Goal: Find contact information: Find contact information

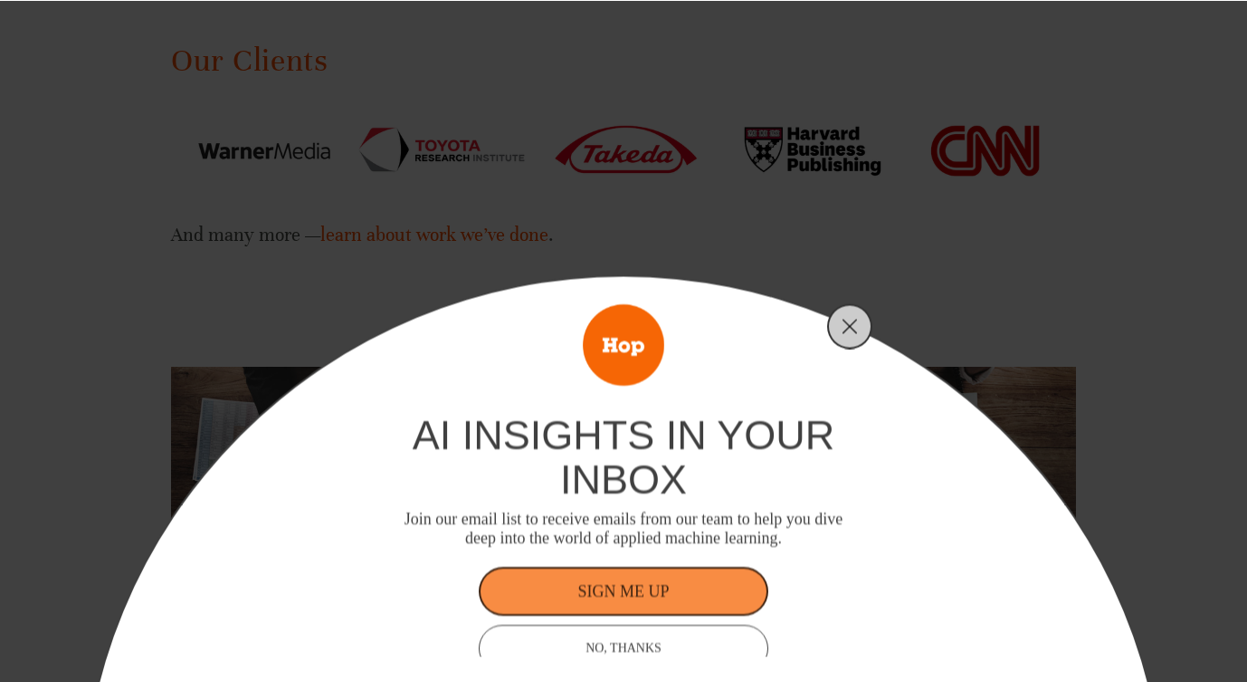
scroll to position [3032, 0]
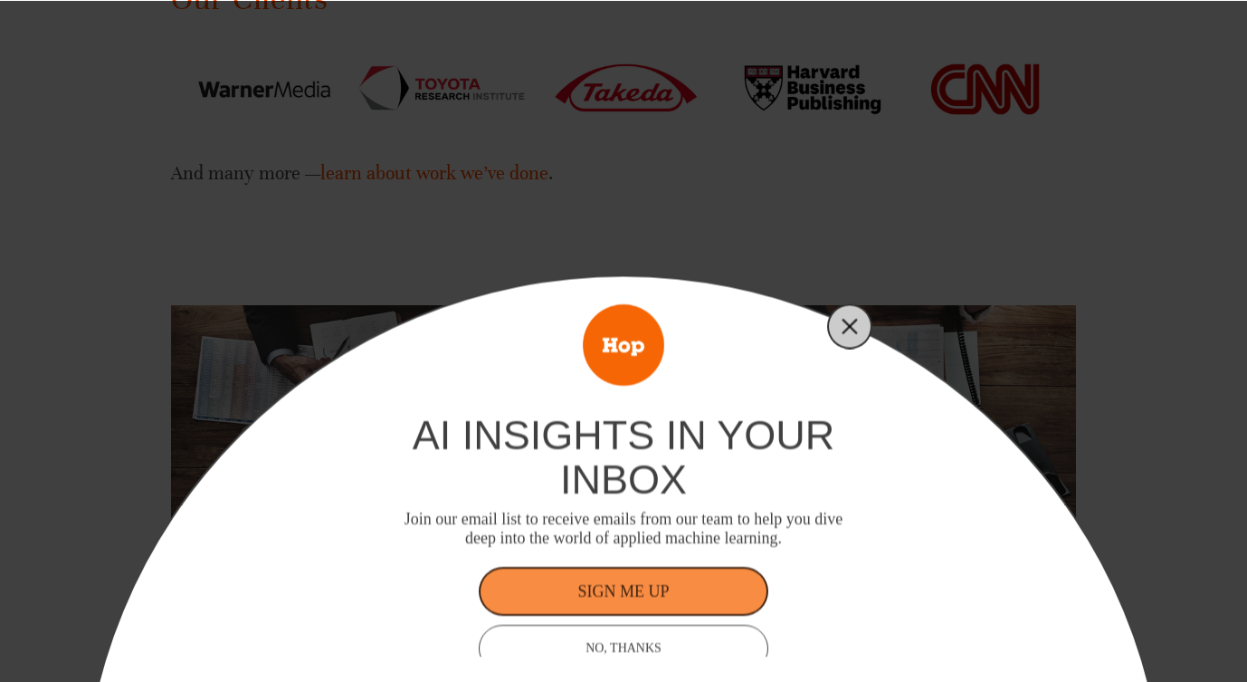
click at [849, 334] on button "Close" at bounding box center [849, 325] width 25 height 25
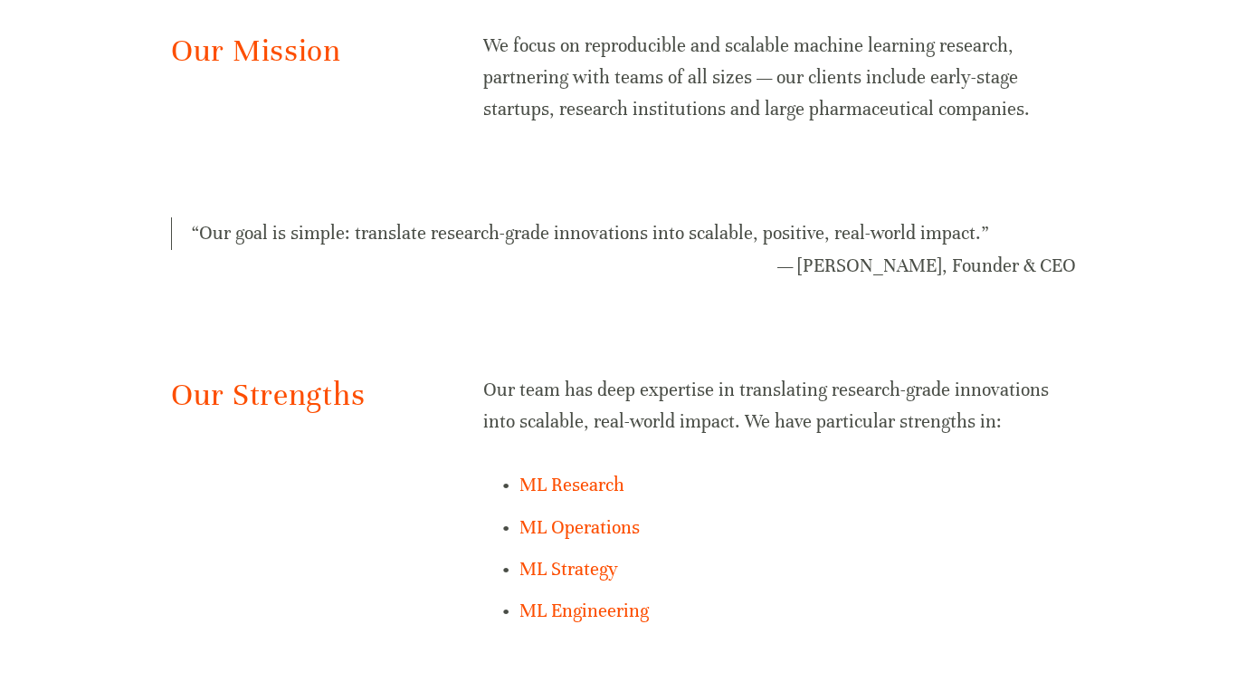
scroll to position [0, 0]
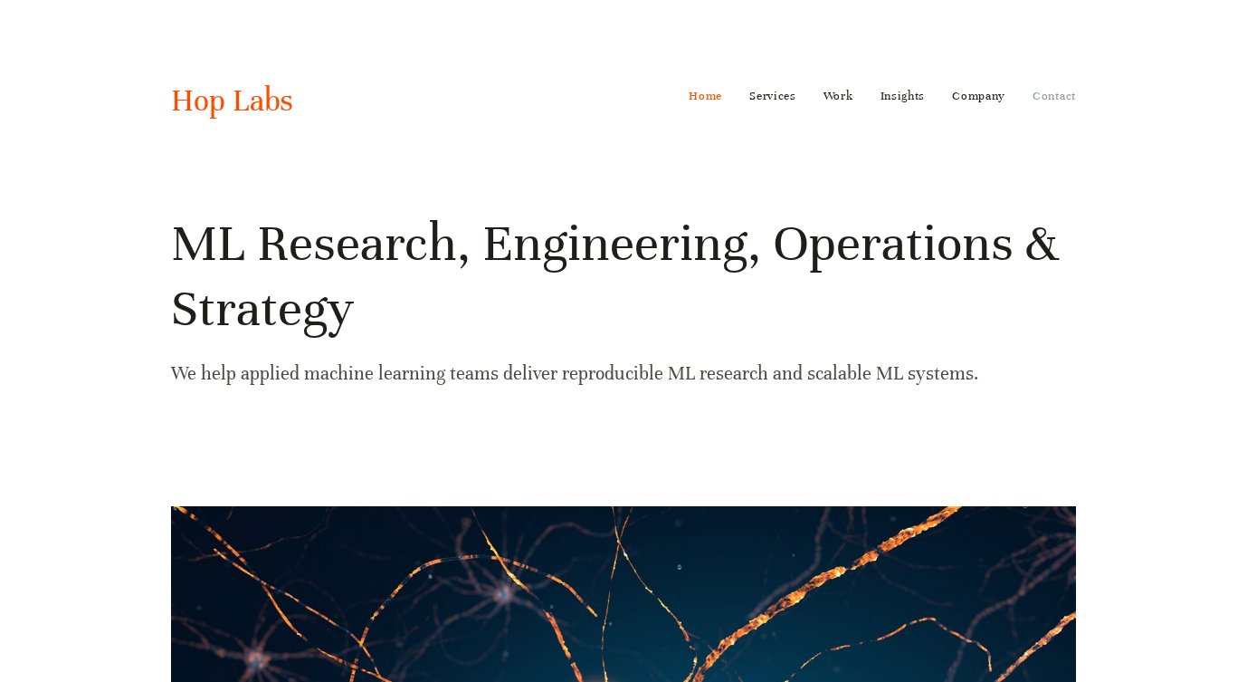
click at [1047, 97] on link "Contact" at bounding box center [1054, 95] width 43 height 29
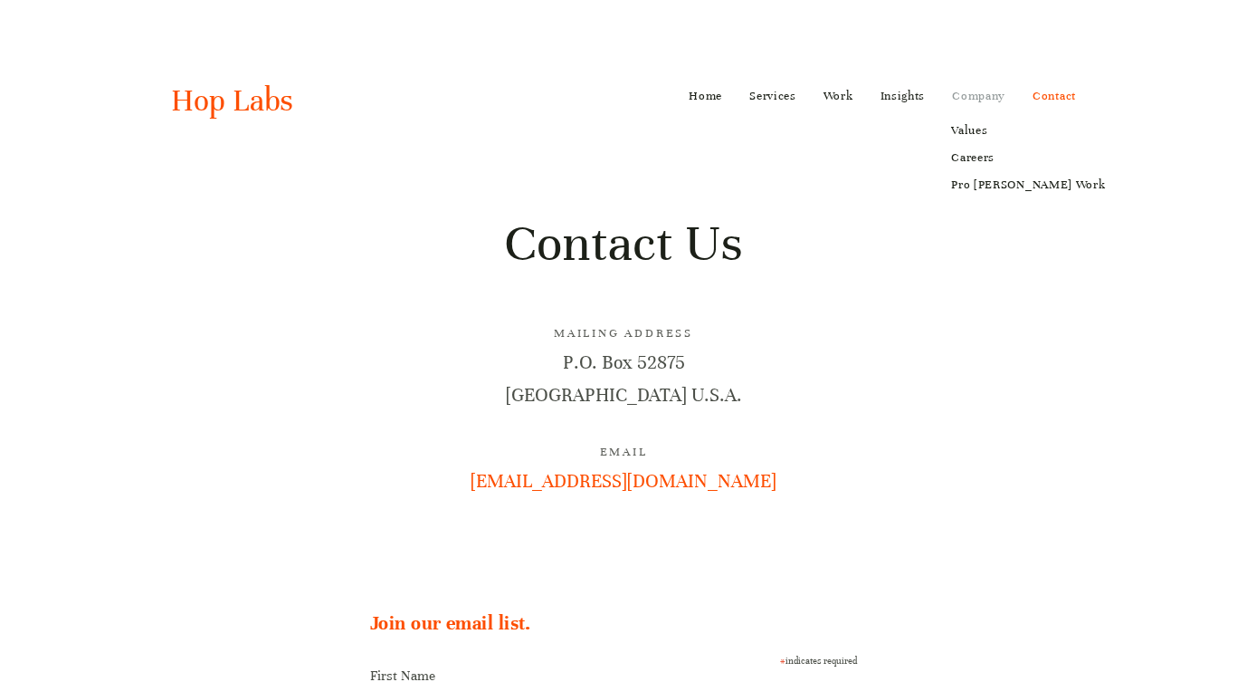
click at [978, 107] on link "Company" at bounding box center [978, 95] width 53 height 29
